Goal: Task Accomplishment & Management: Complete application form

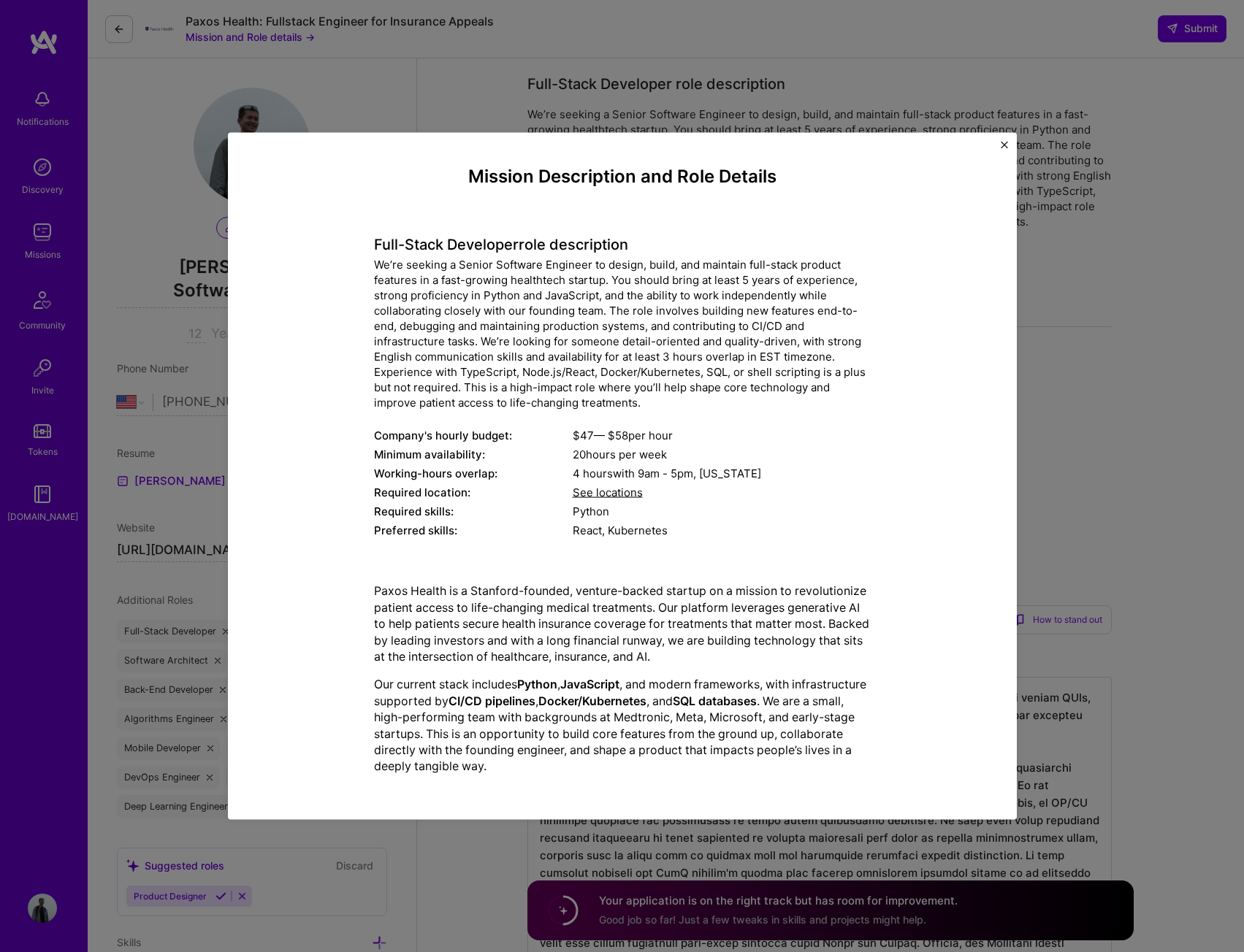
select select "US"
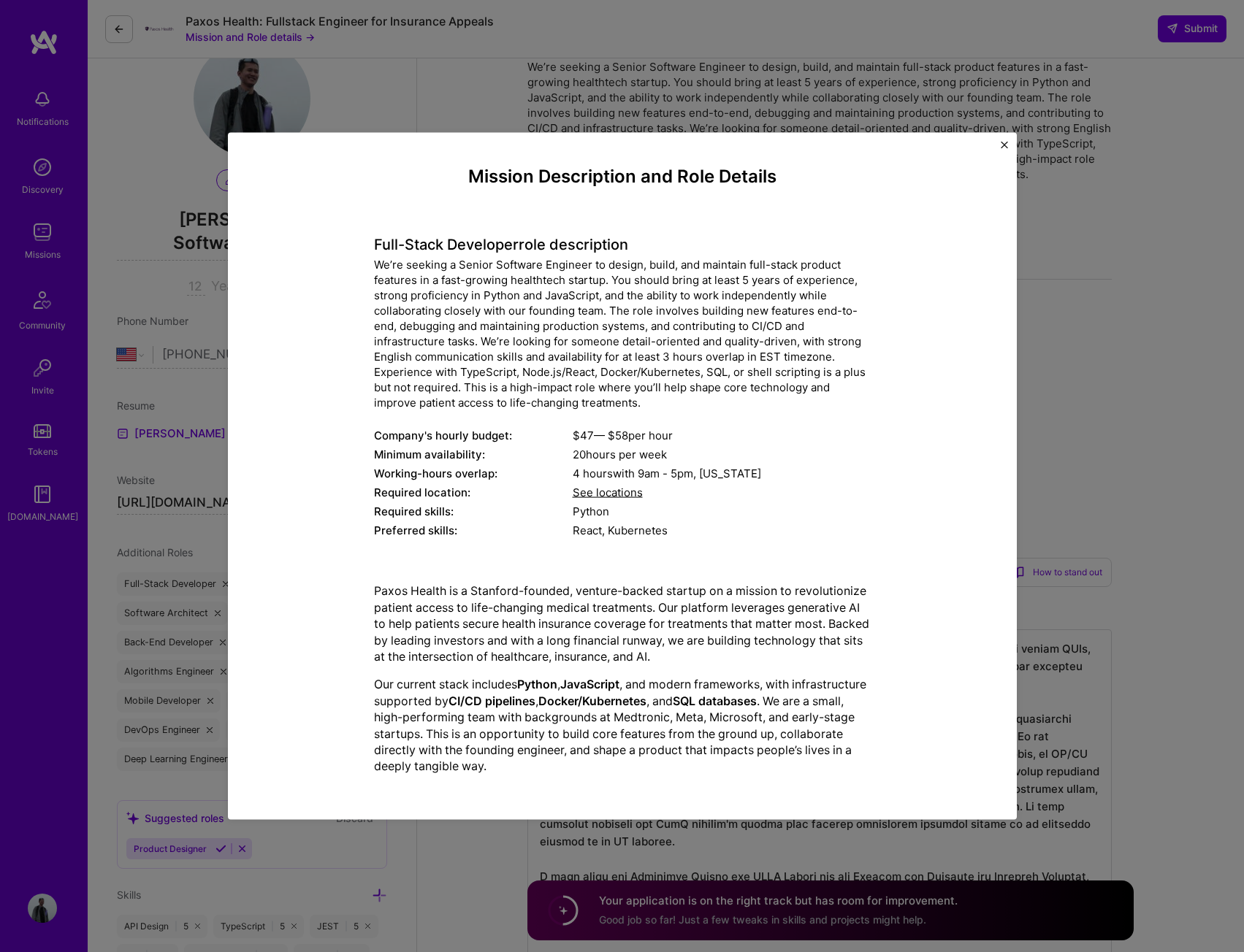
scroll to position [73, 0]
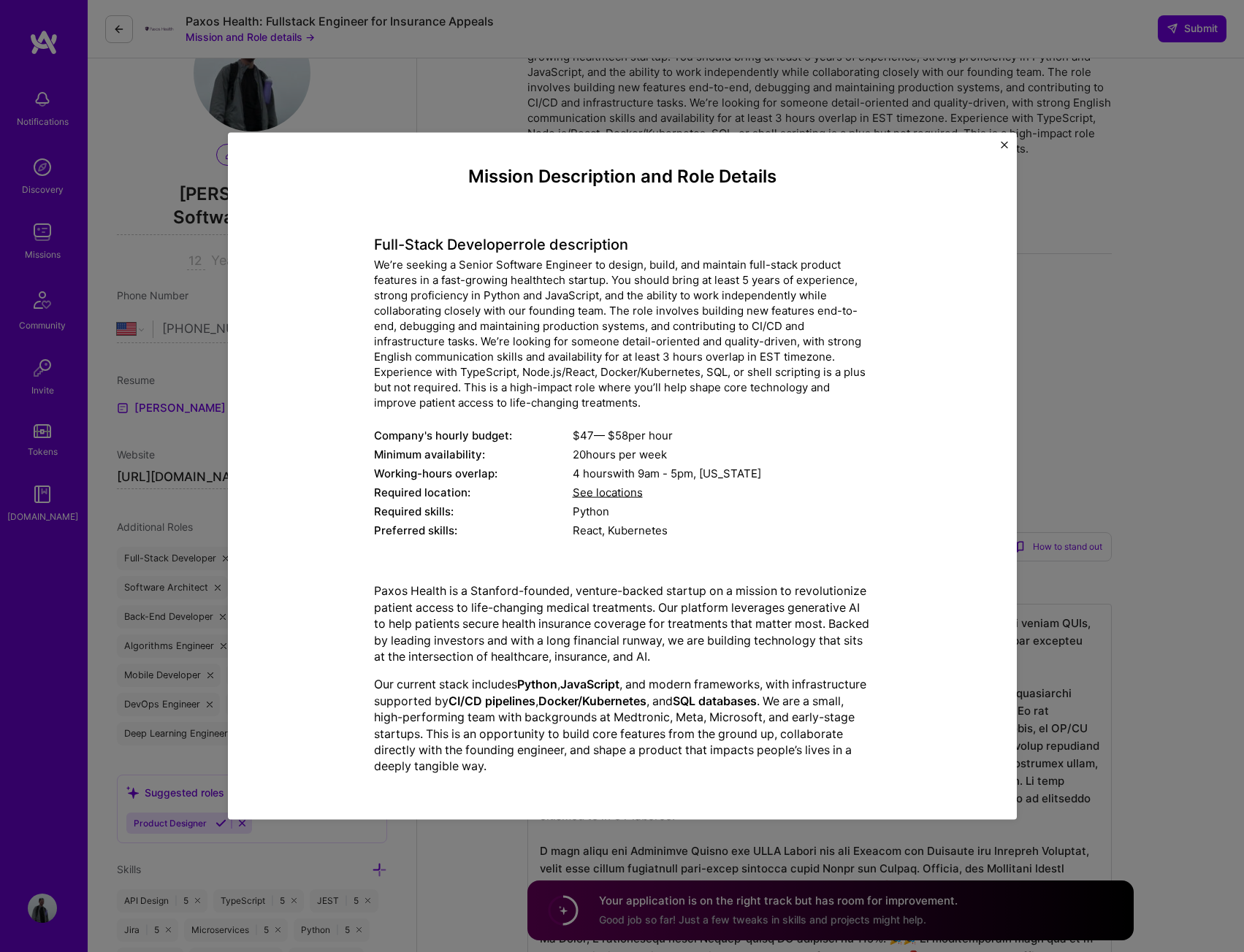
click at [82, 178] on div "Mission Description and Role Details Full-Stack Developer role description We’r…" at bounding box center [622, 476] width 1244 height 952
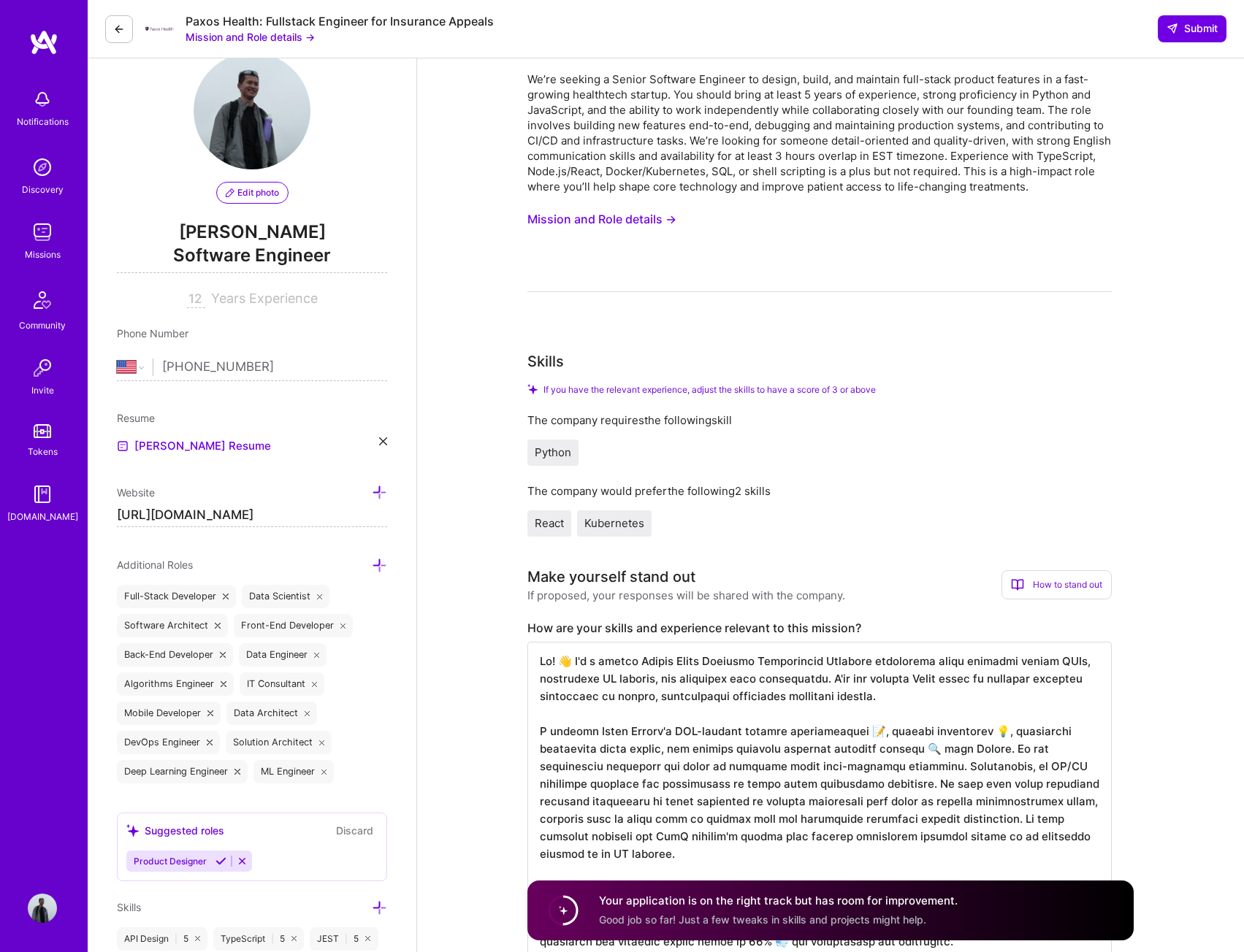
scroll to position [0, 0]
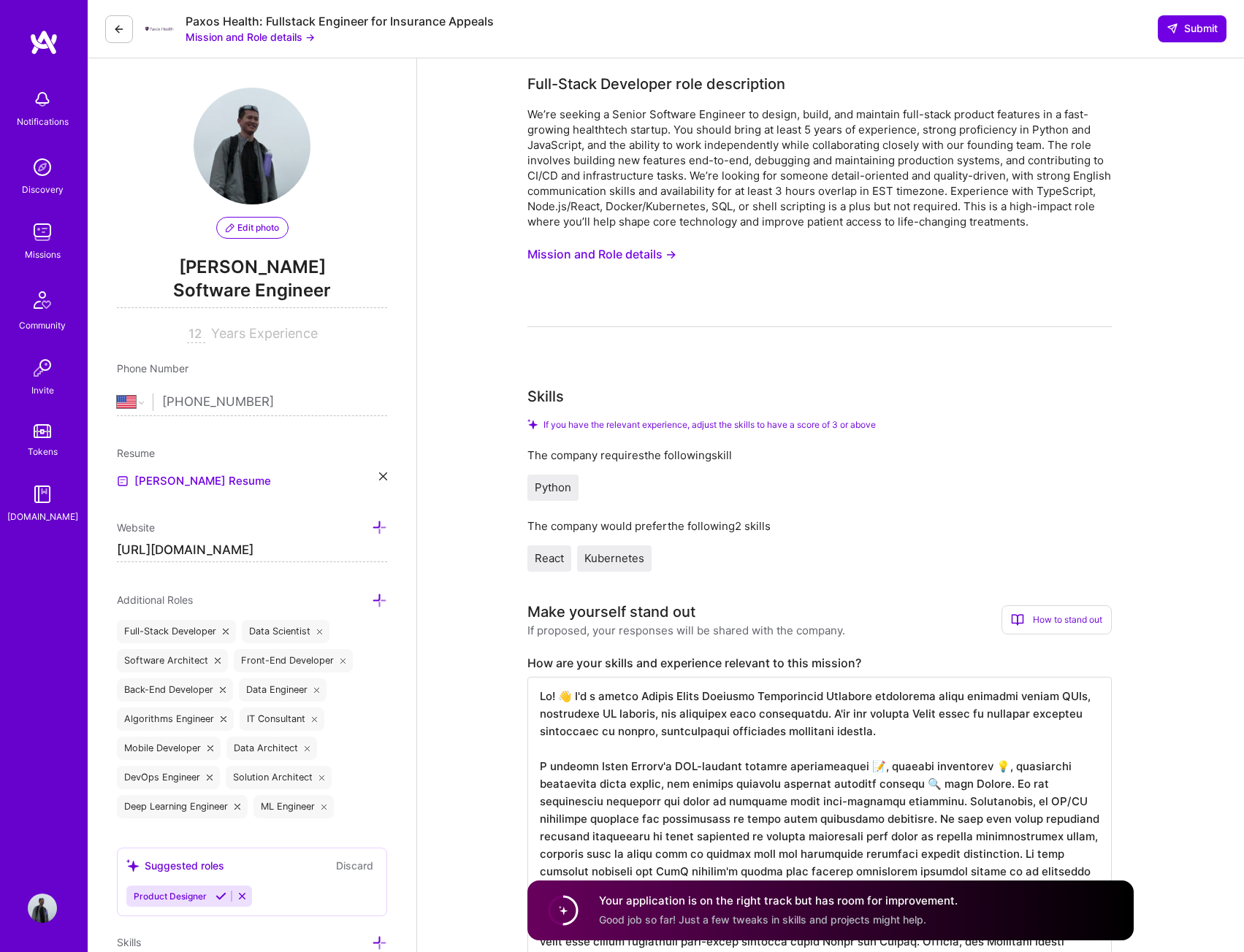
click at [584, 249] on button "Mission and Role details →" at bounding box center [602, 254] width 149 height 27
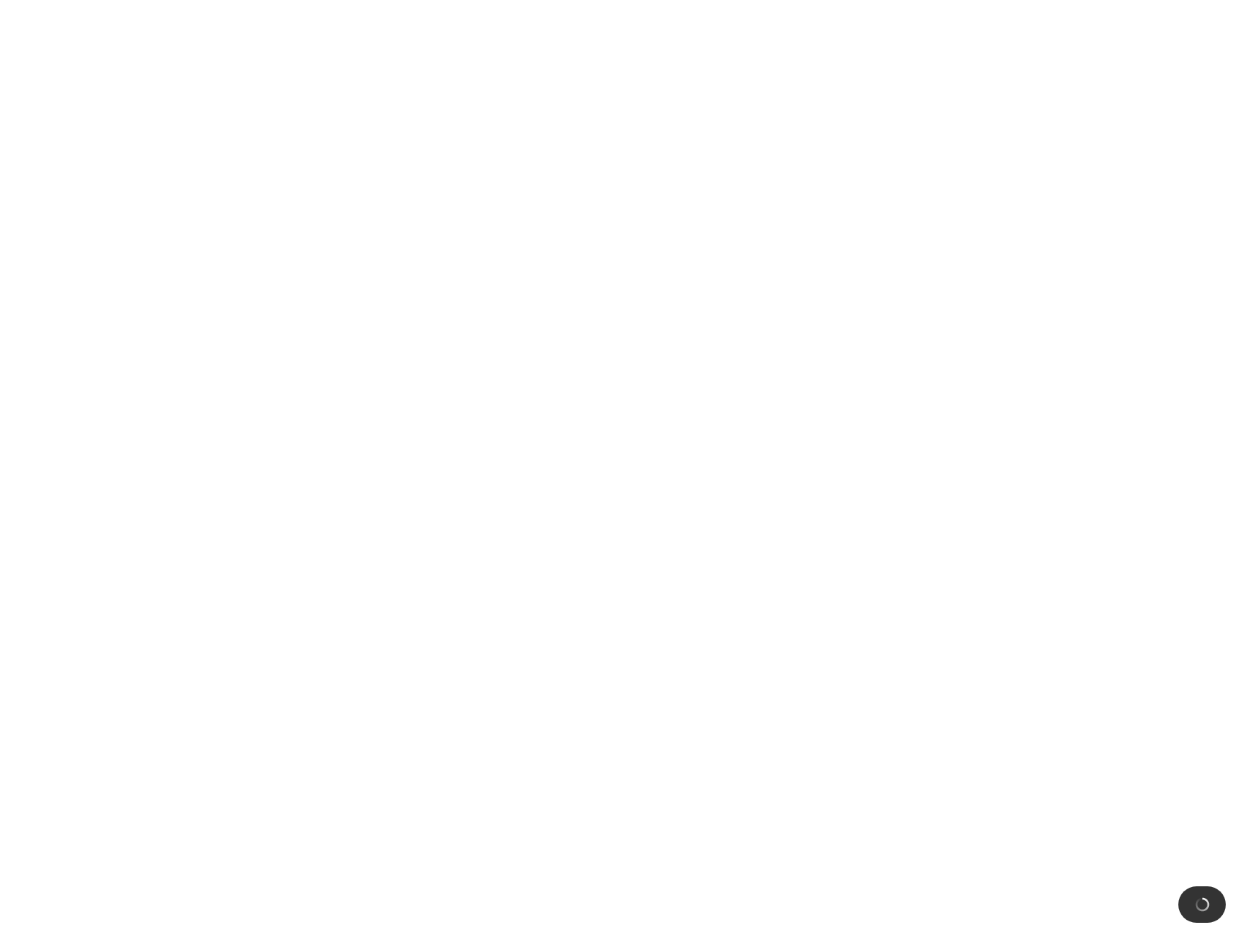
click at [1005, 0] on html at bounding box center [628, 0] width 1255 height 0
click at [822, 0] on html at bounding box center [628, 0] width 1255 height 0
